Goal: Task Accomplishment & Management: Use online tool/utility

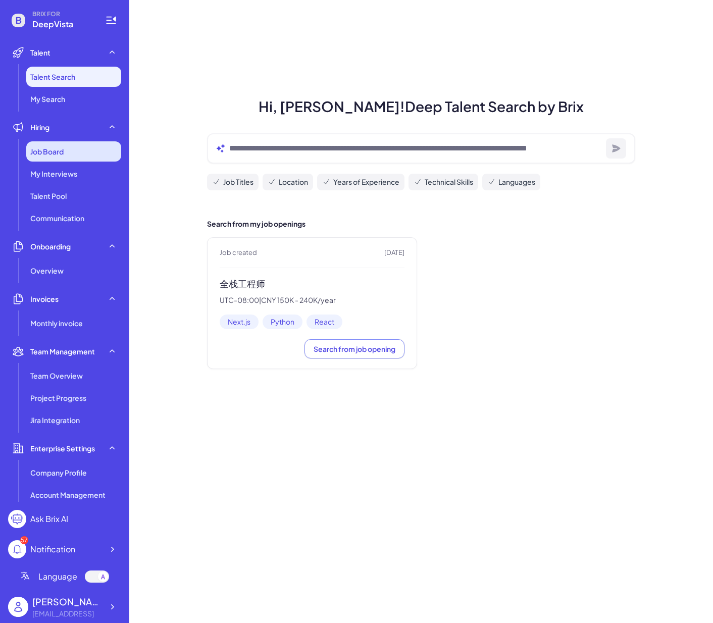
click at [55, 147] on span "Job Board" at bounding box center [46, 152] width 33 height 10
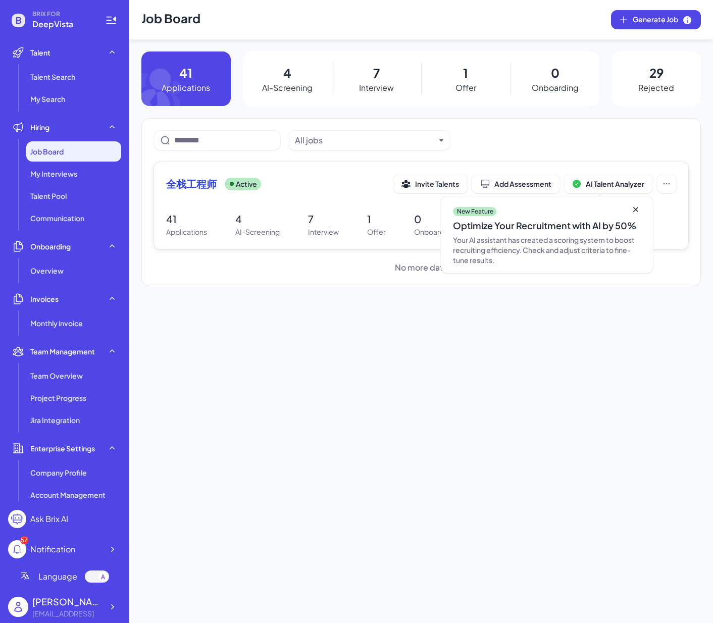
click at [200, 180] on span "全栈工程师" at bounding box center [191, 184] width 51 height 14
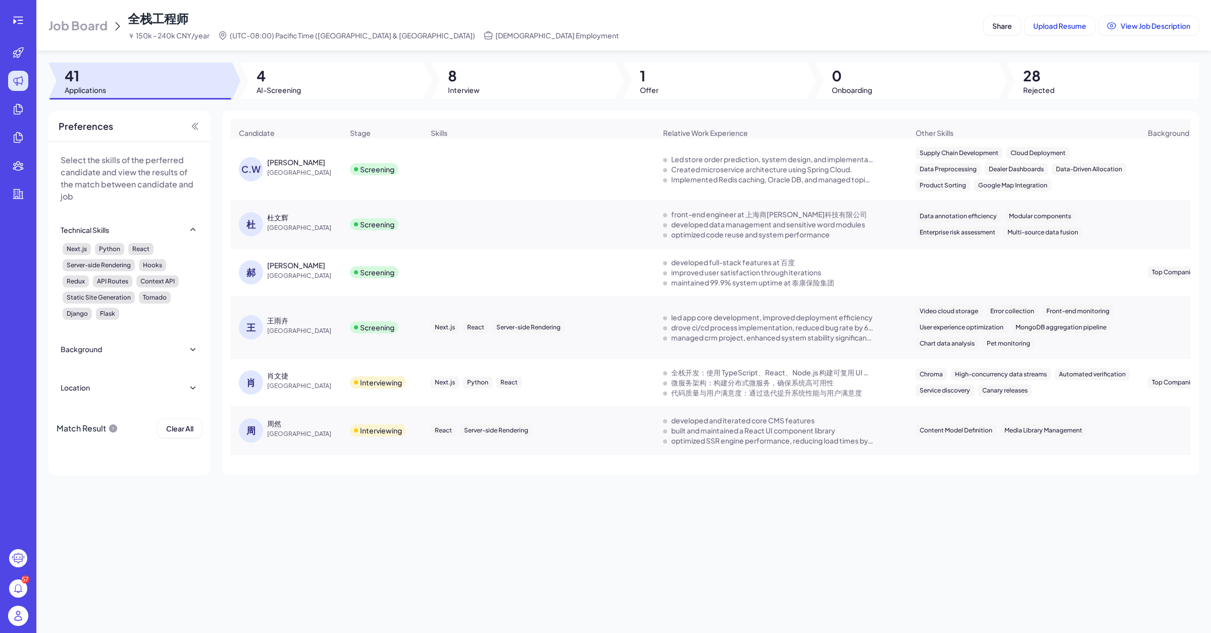
scroll to position [81, 0]
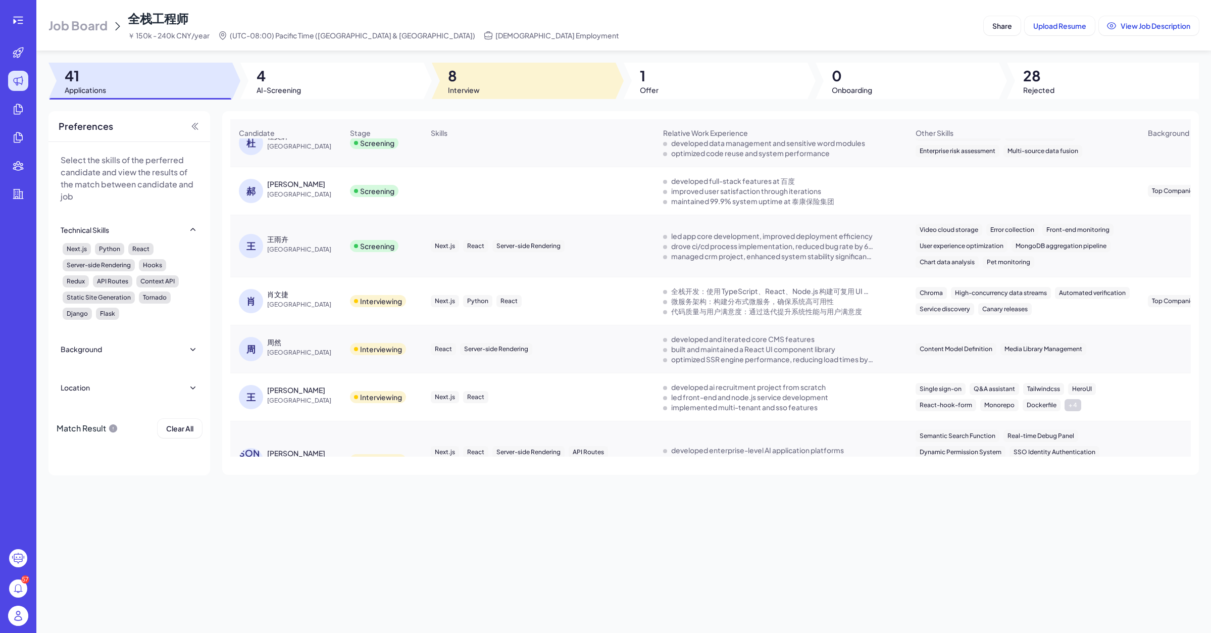
click at [465, 68] on span "8" at bounding box center [464, 76] width 32 height 18
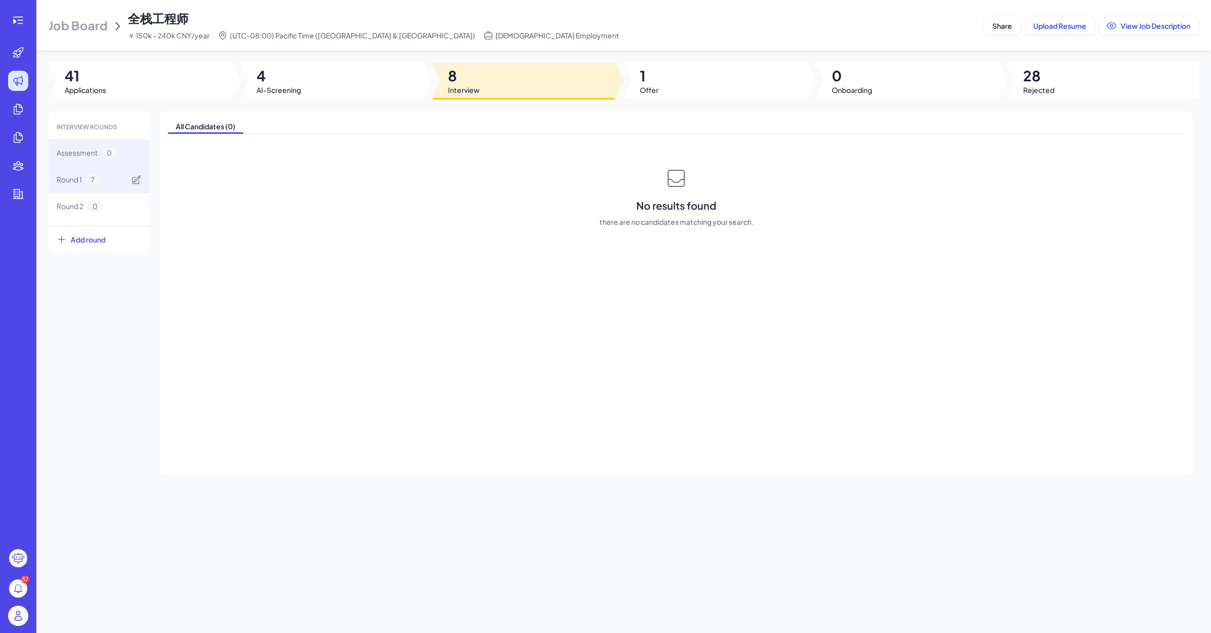
click at [109, 173] on div "Round 1 7" at bounding box center [98, 179] width 101 height 27
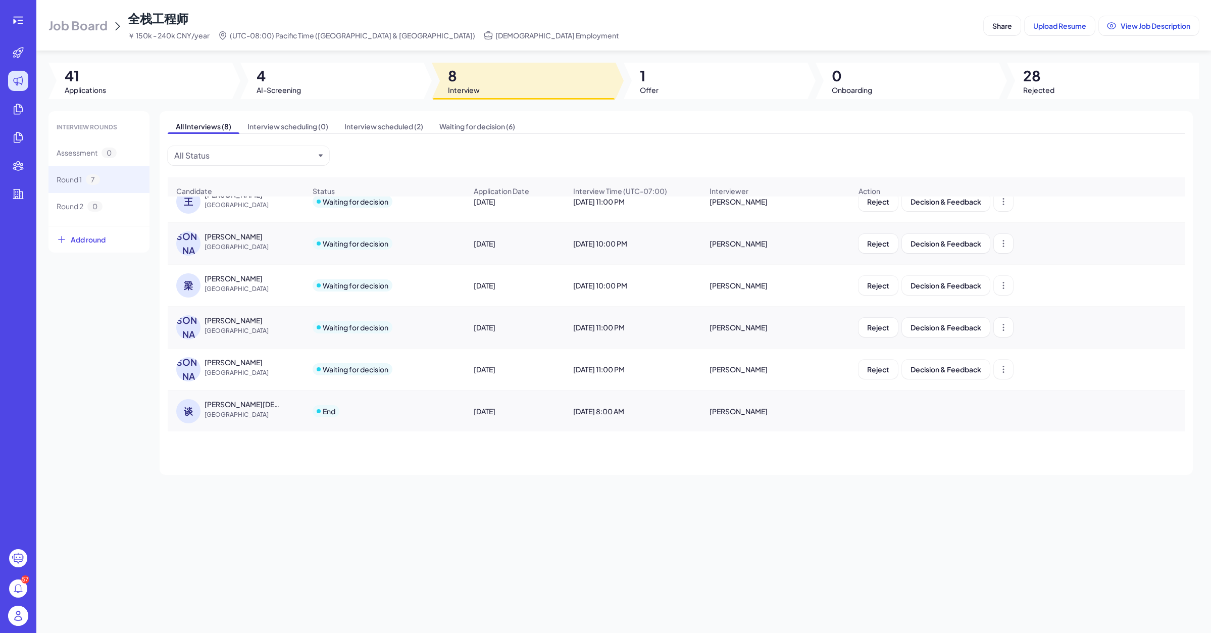
scroll to position [101, 0]
click at [116, 85] on div at bounding box center [140, 81] width 184 height 36
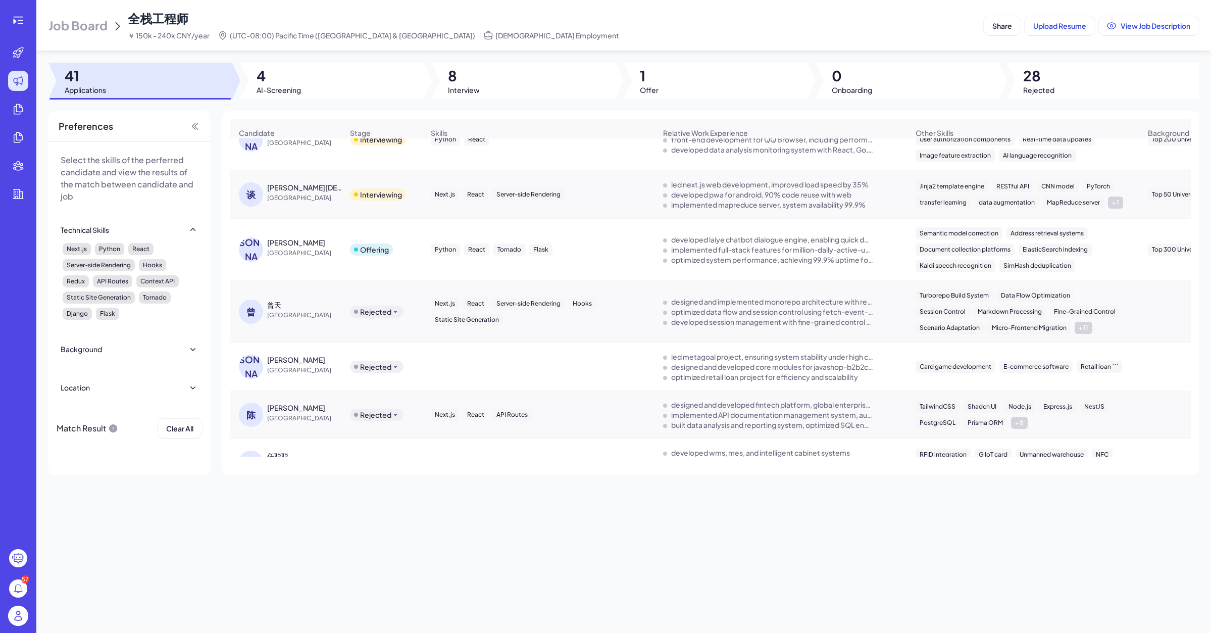
scroll to position [629, 0]
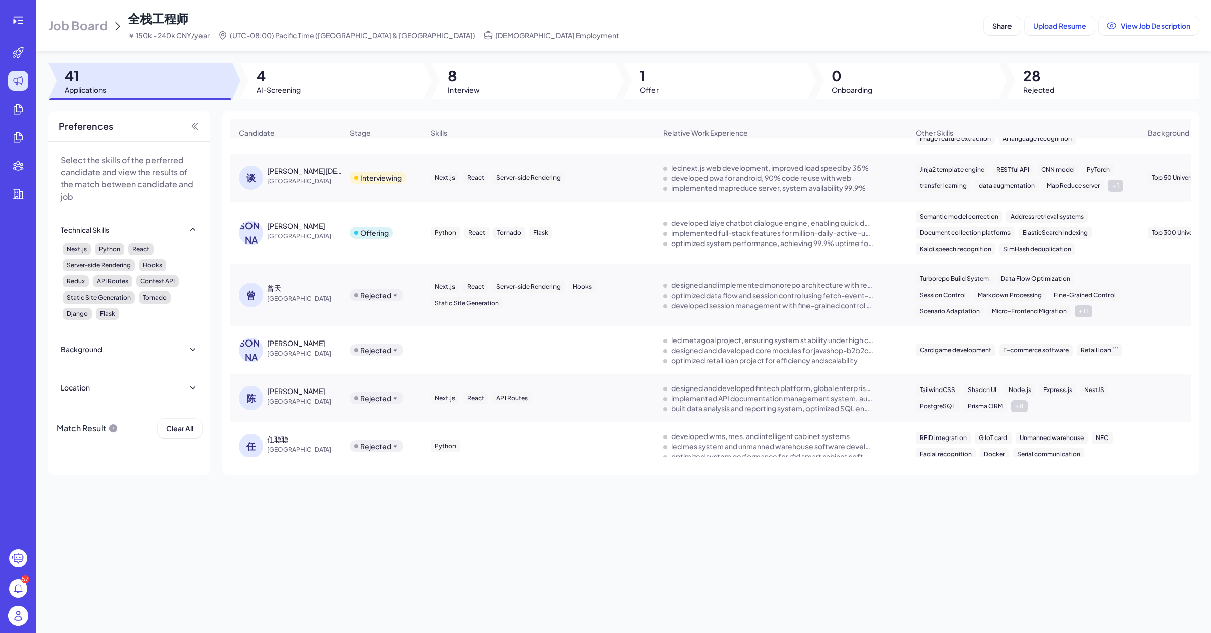
click at [281, 291] on div "曾天" at bounding box center [305, 288] width 76 height 10
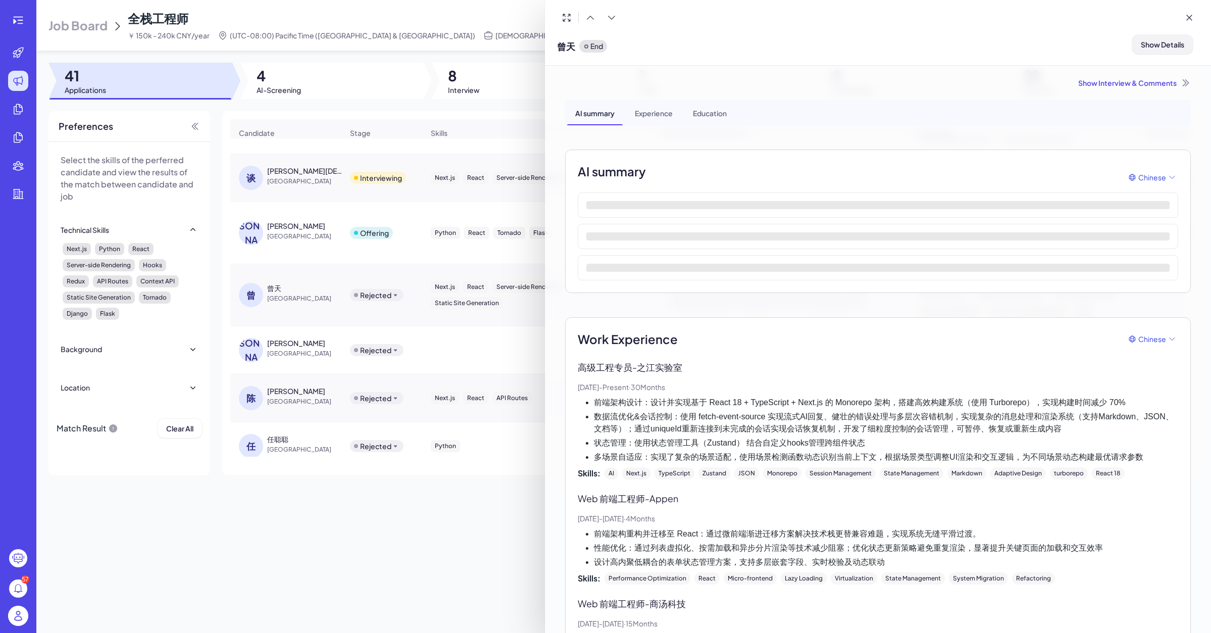
click at [713, 49] on button "Show Details" at bounding box center [1163, 44] width 61 height 19
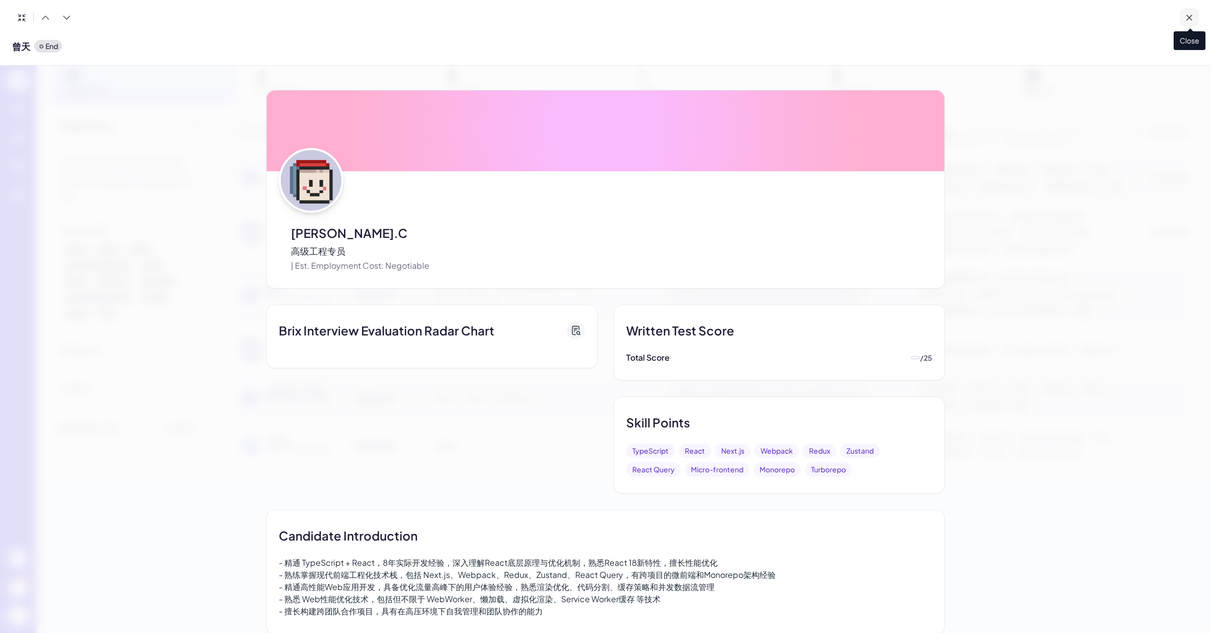
click at [713, 20] on icon at bounding box center [1190, 18] width 10 height 10
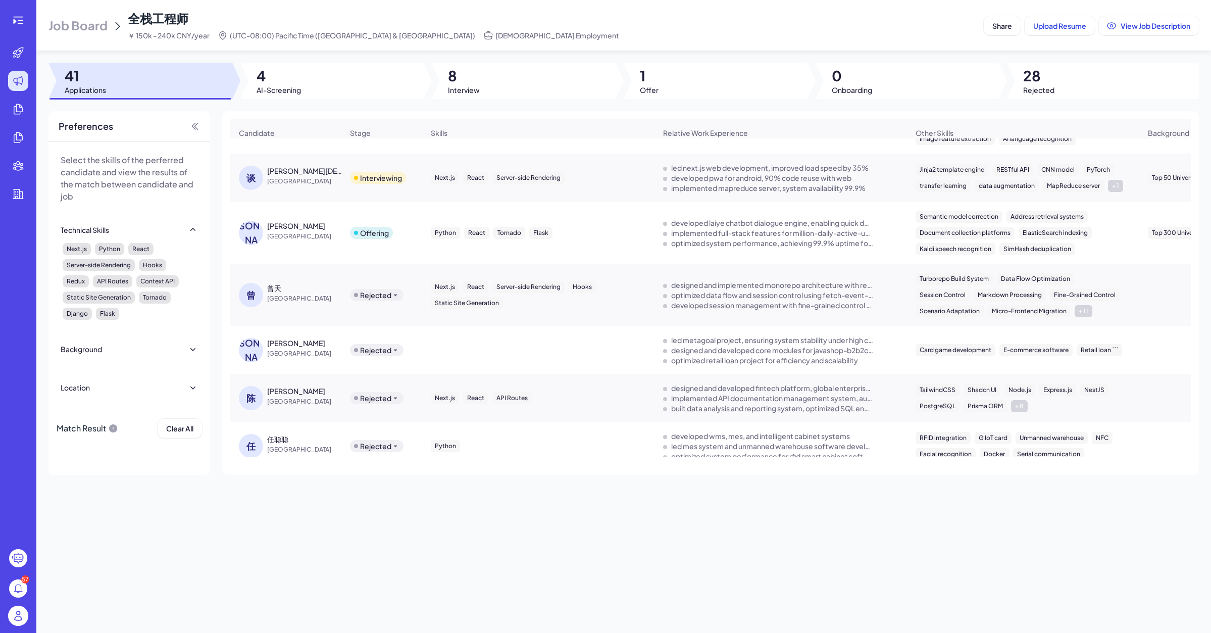
click at [302, 293] on div "曾天" at bounding box center [305, 288] width 76 height 10
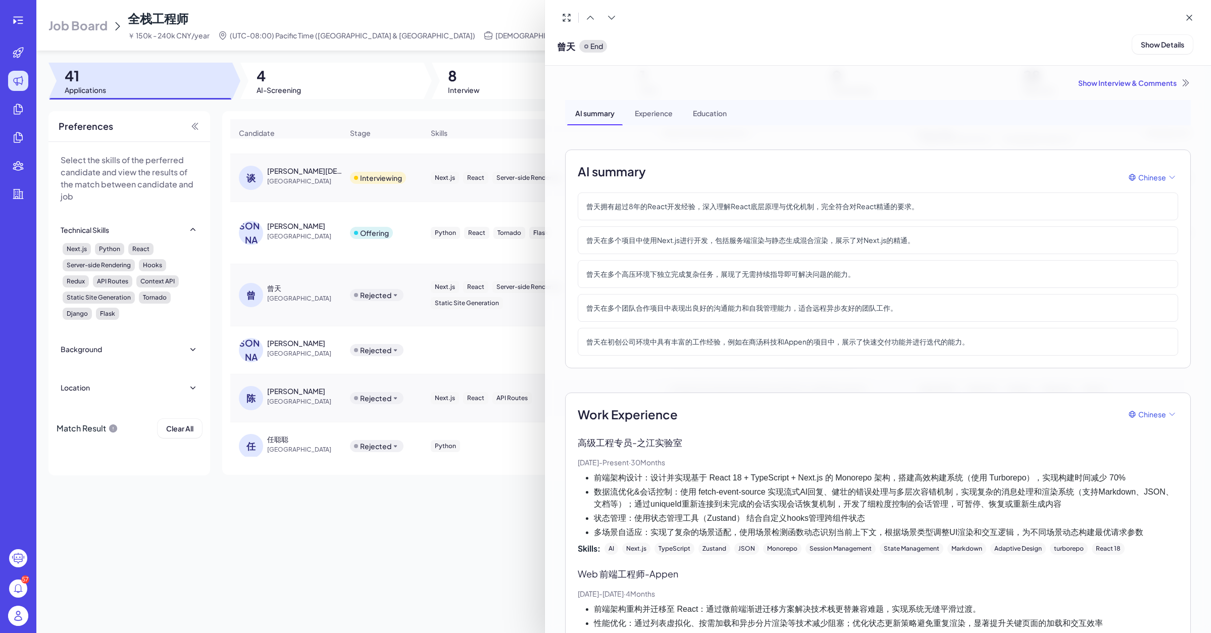
click at [713, 86] on div "Show Interview & Comments" at bounding box center [878, 83] width 626 height 10
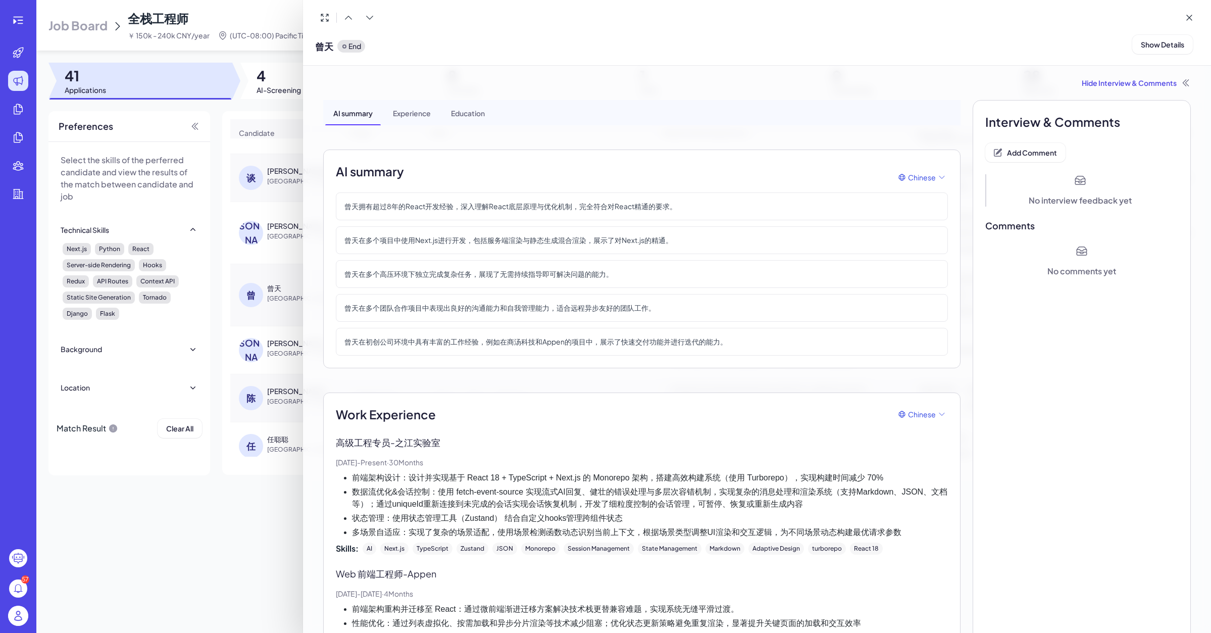
click at [713, 79] on div "Hide Interview & Comments" at bounding box center [757, 83] width 868 height 10
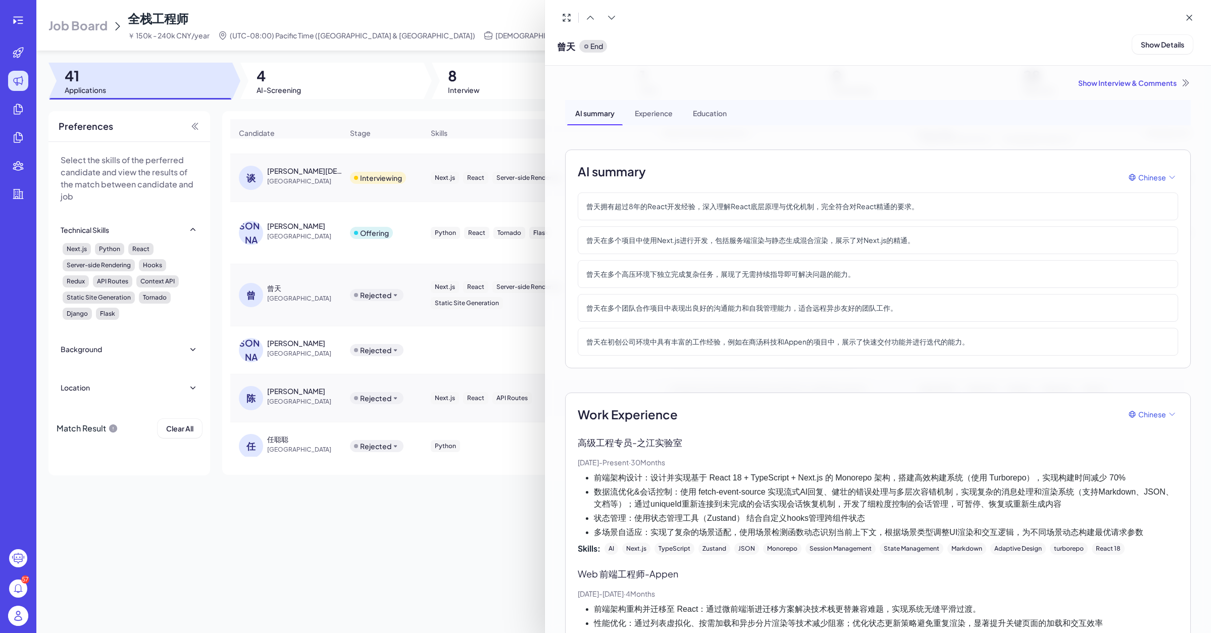
click at [592, 47] on p "End" at bounding box center [597, 46] width 13 height 11
click at [653, 112] on div "Experience" at bounding box center [654, 112] width 54 height 25
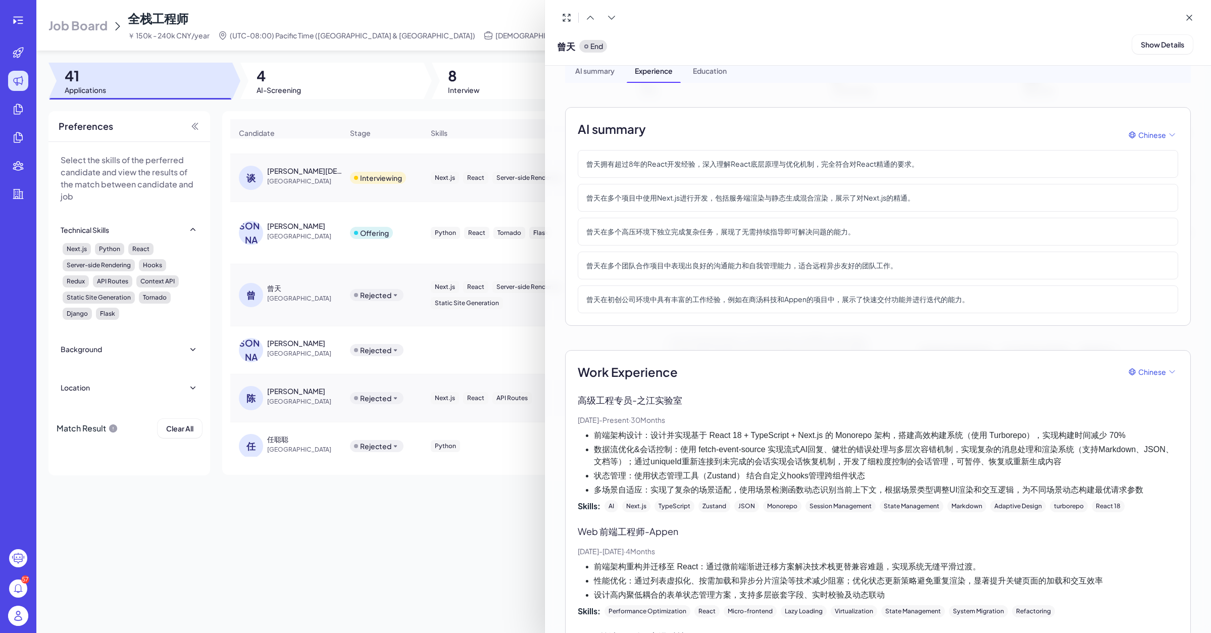
scroll to position [0, 0]
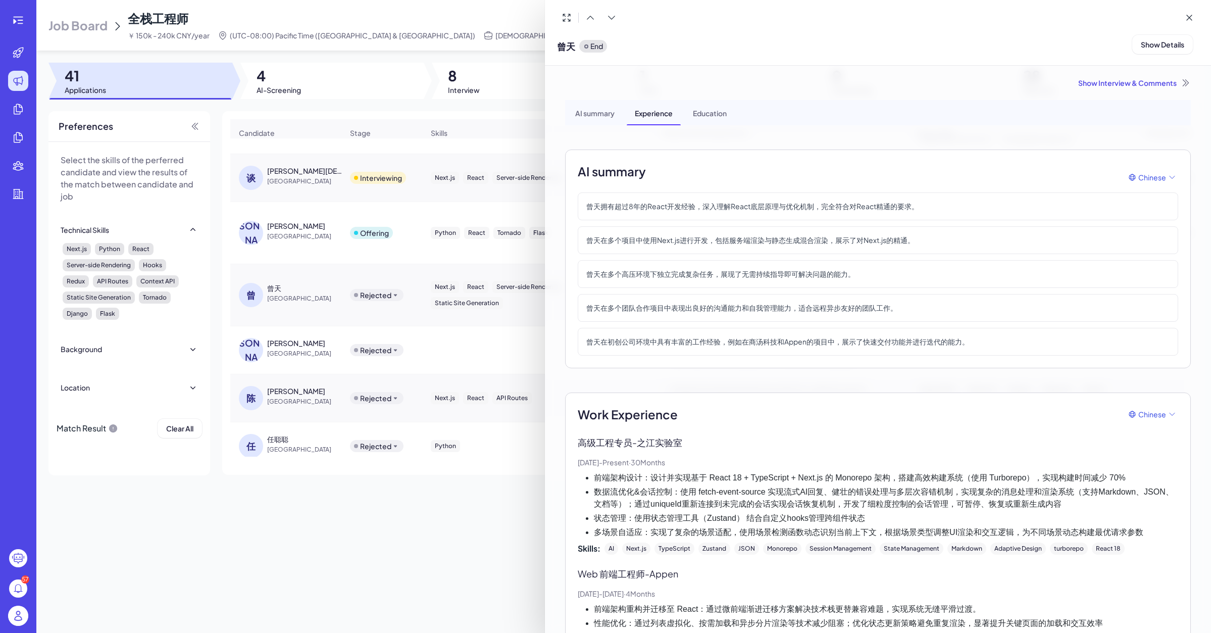
click at [604, 110] on div "AI summary" at bounding box center [595, 112] width 56 height 25
click at [332, 282] on div at bounding box center [605, 316] width 1211 height 633
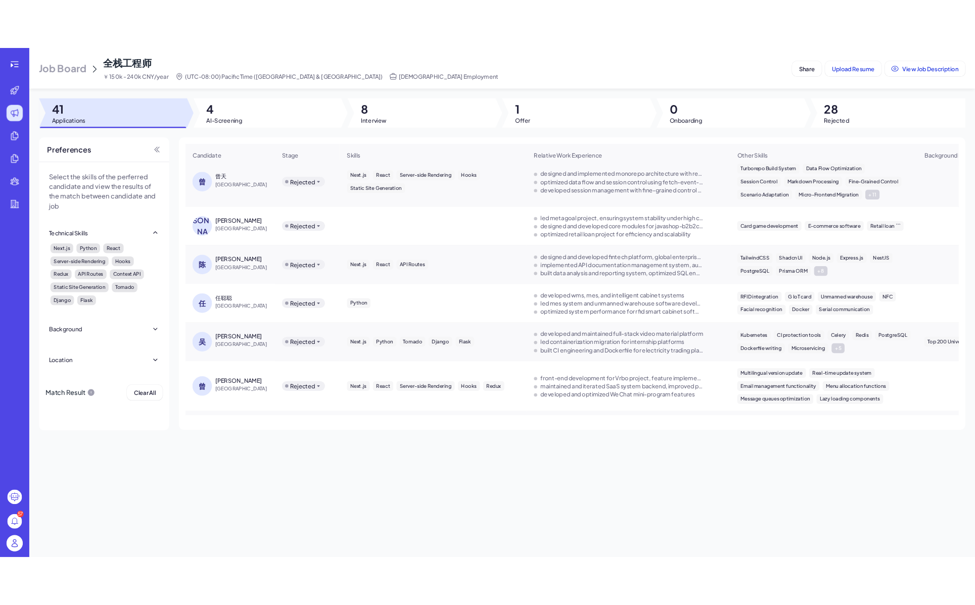
scroll to position [802, 0]
